Goal: Task Accomplishment & Management: Use online tool/utility

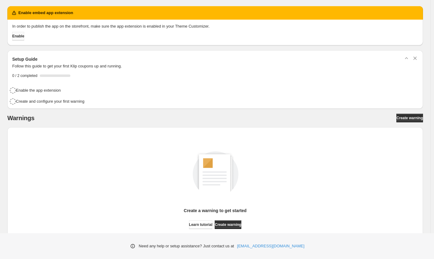
click at [24, 37] on span "Enable" at bounding box center [18, 36] width 12 height 5
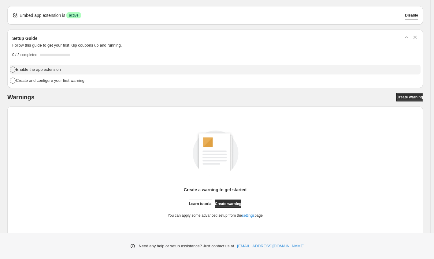
click at [16, 69] on icon "button" at bounding box center [12, 69] width 7 height 7
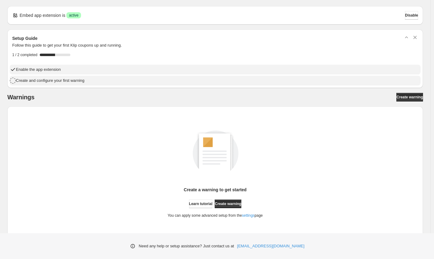
click at [16, 79] on icon "button" at bounding box center [12, 80] width 7 height 7
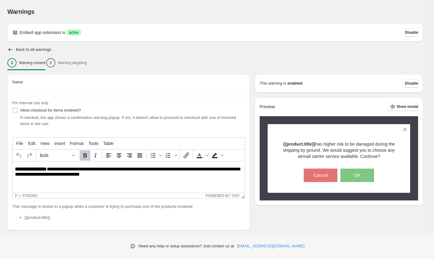
click at [90, 64] on div "1 Warning content 2 Warning targeting" at bounding box center [215, 62] width 416 height 13
click at [94, 65] on div "1 Warning content 2 Warning targeting" at bounding box center [215, 62] width 416 height 13
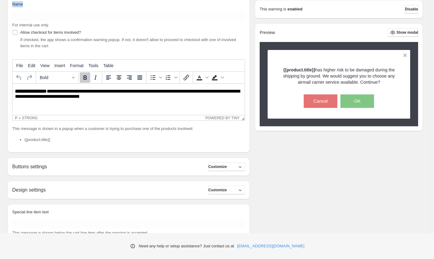
scroll to position [99, 0]
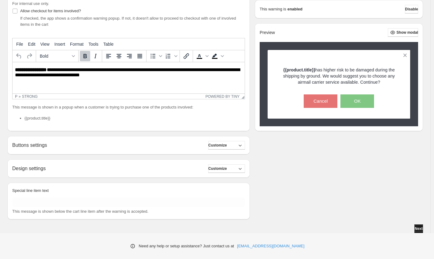
click at [421, 231] on button "Next" at bounding box center [419, 228] width 9 height 9
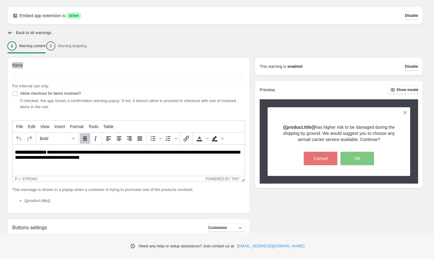
scroll to position [0, 0]
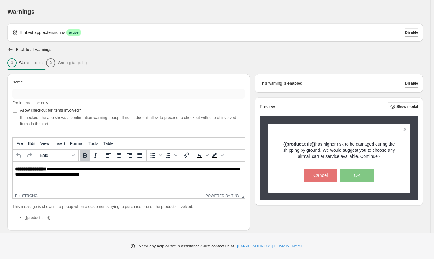
drag, startPoint x: 65, startPoint y: 103, endPoint x: 58, endPoint y: 97, distance: 9.4
click at [65, 103] on div "For internal use only." at bounding box center [128, 103] width 233 height 6
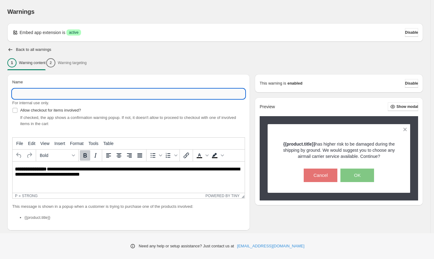
click at [58, 97] on input "Name" at bounding box center [128, 94] width 233 height 10
type input "****"
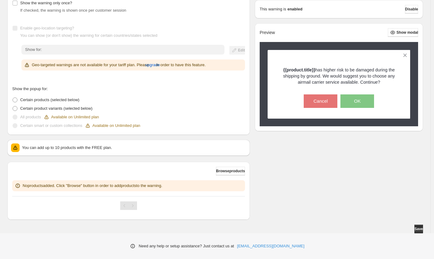
scroll to position [81, 0]
click at [228, 169] on span "Browse products" at bounding box center [230, 170] width 29 height 5
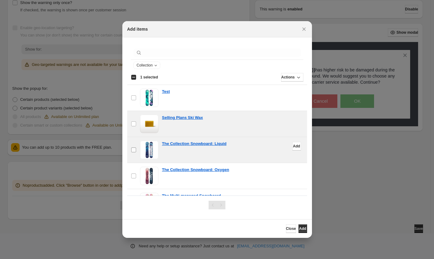
click at [135, 146] on label "checkbox" at bounding box center [133, 150] width 13 height 26
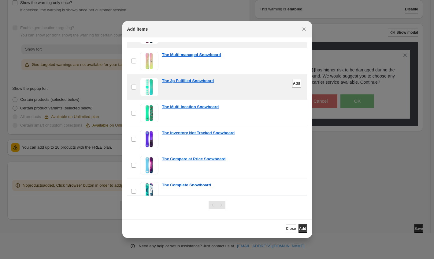
scroll to position [73, 0]
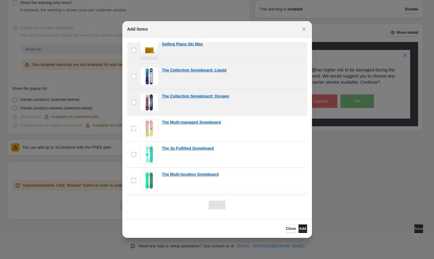
click at [300, 231] on span "Add" at bounding box center [302, 228] width 7 height 5
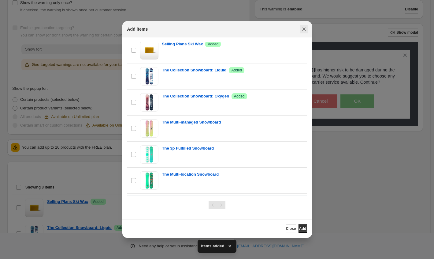
click at [302, 27] on icon "Close" at bounding box center [304, 29] width 6 height 6
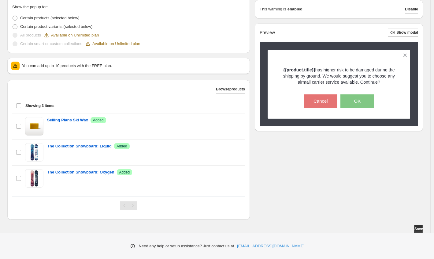
scroll to position [162, 0]
click at [418, 226] on button "Save" at bounding box center [419, 228] width 9 height 9
